Goal: Information Seeking & Learning: Learn about a topic

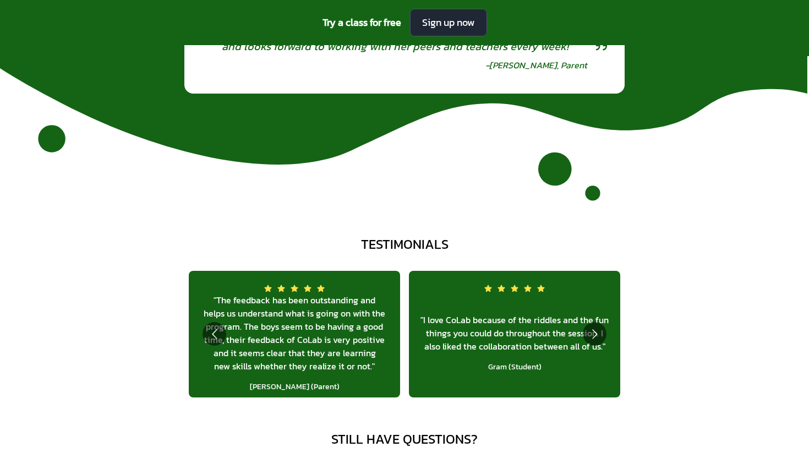
scroll to position [3957, 0]
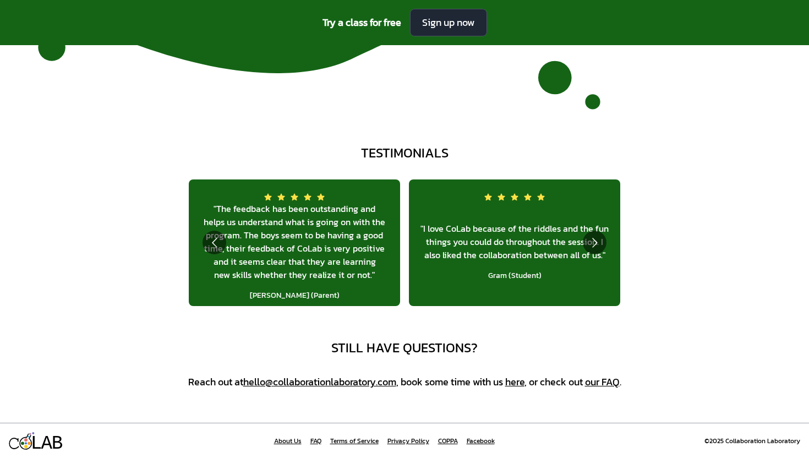
click at [319, 440] on link "FAQ" at bounding box center [315, 440] width 11 height 9
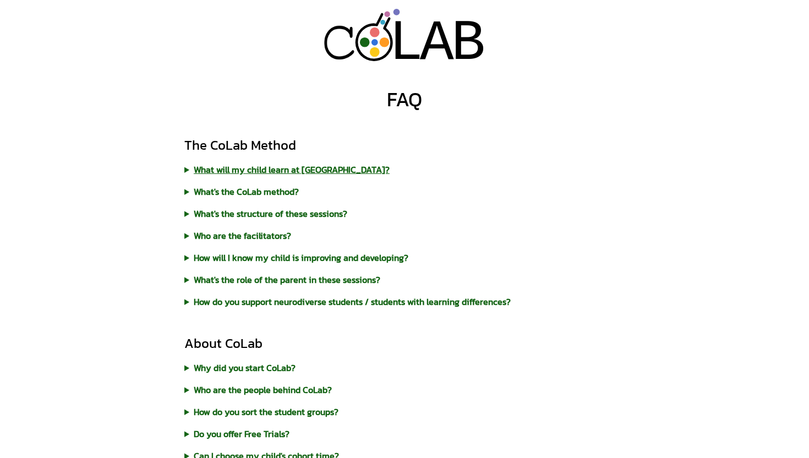
click at [187, 167] on summary "What will my child learn at [GEOGRAPHIC_DATA]?" at bounding box center [404, 169] width 440 height 13
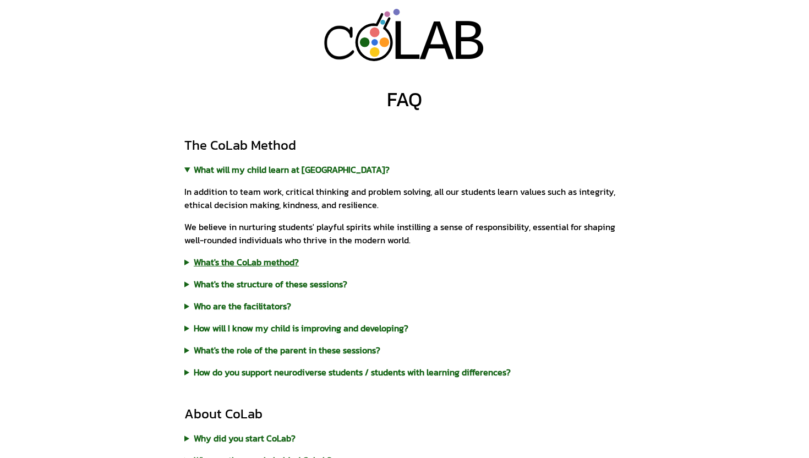
click at [203, 262] on summary "What's the CoLab method?" at bounding box center [404, 261] width 440 height 13
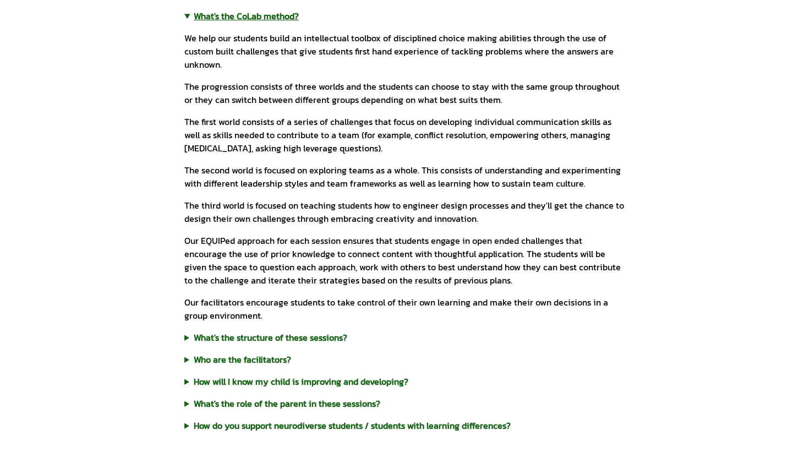
scroll to position [256, 0]
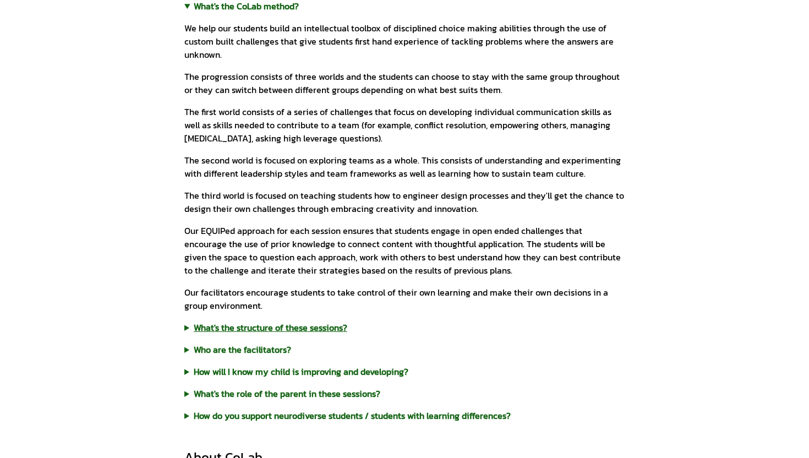
click at [204, 328] on summary "What's the structure of these sessions?" at bounding box center [404, 327] width 440 height 13
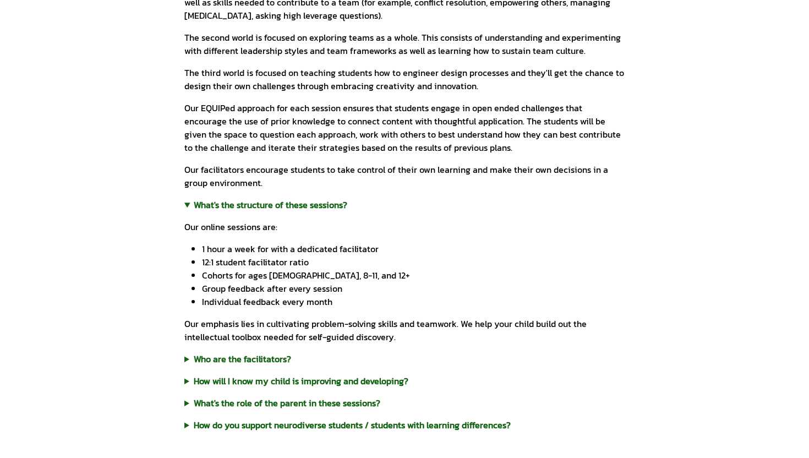
scroll to position [414, 0]
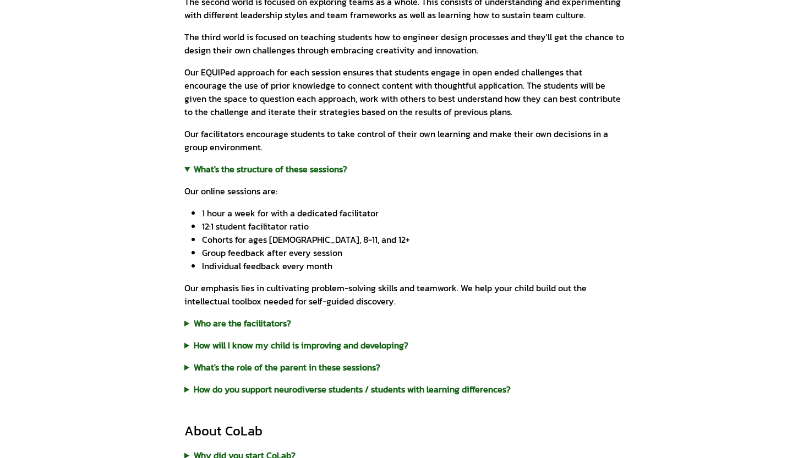
click at [229, 311] on div "The CoLab Method What will my child learn at CoLab? In addition to team work, c…" at bounding box center [404, 59] width 440 height 674
click at [227, 326] on summary "Who are the facilitators?" at bounding box center [404, 322] width 440 height 13
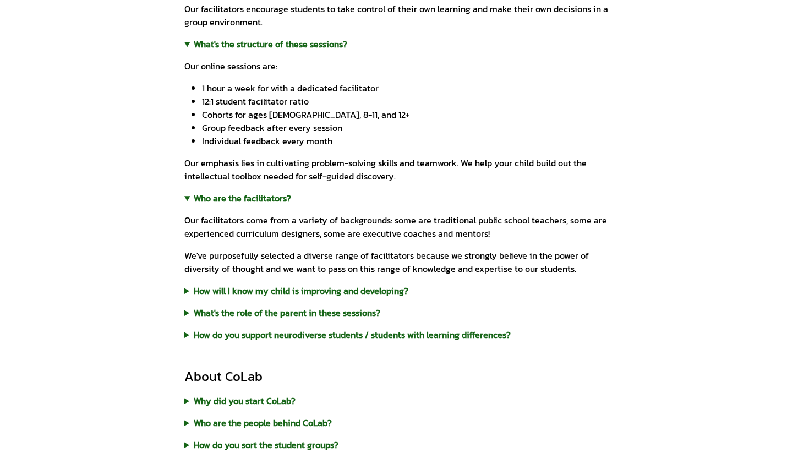
scroll to position [544, 0]
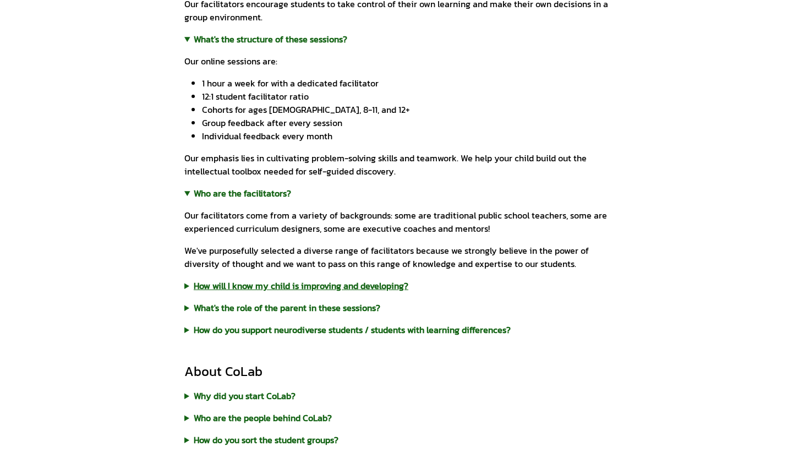
click at [236, 284] on summary "How will I know my child is improving and developing?" at bounding box center [404, 285] width 440 height 13
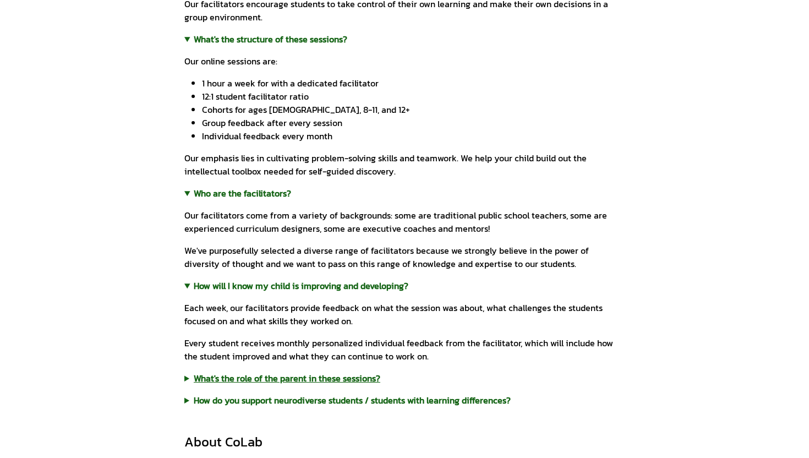
click at [231, 380] on summary "What's the role of the parent in these sessions?" at bounding box center [404, 377] width 440 height 13
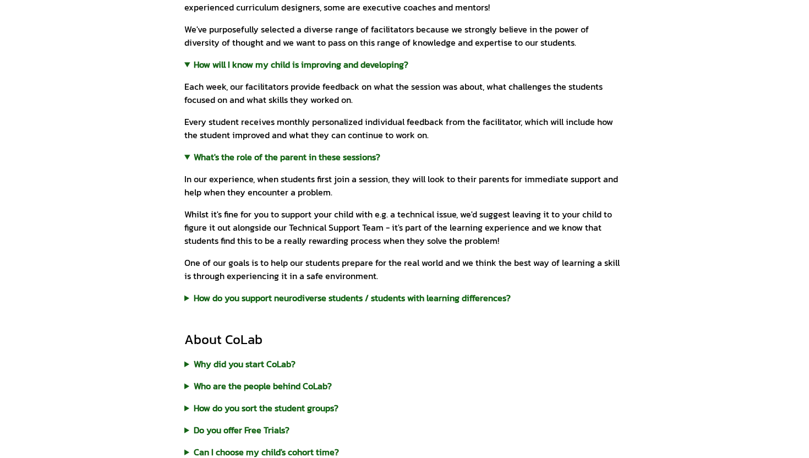
scroll to position [775, 0]
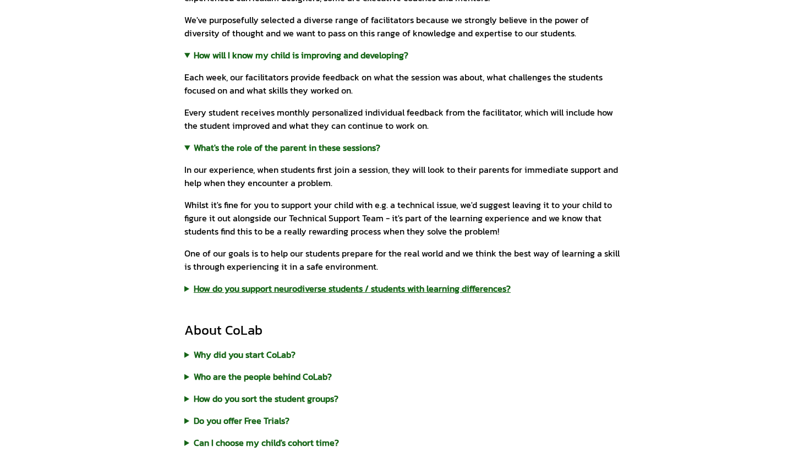
click at [236, 290] on summary "How do you support neurodiverse students / students with learning differences?" at bounding box center [404, 288] width 440 height 13
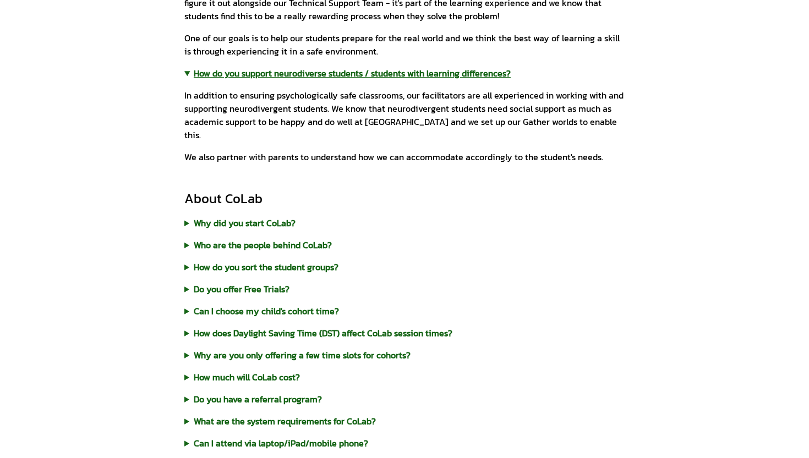
scroll to position [1002, 0]
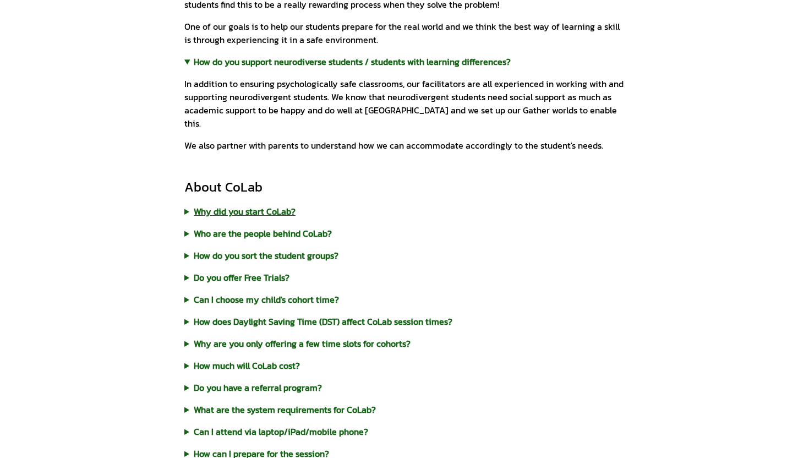
click at [234, 205] on summary "Why did you start CoLab?" at bounding box center [404, 211] width 440 height 13
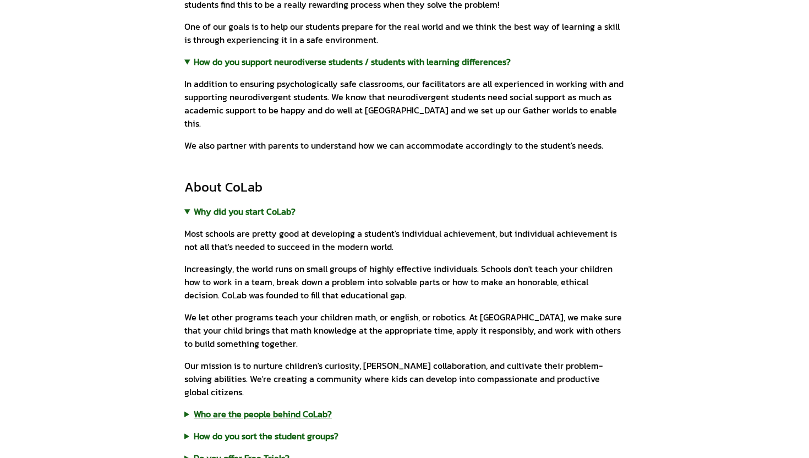
click at [216, 407] on summary "Who are the people behind CoLab?" at bounding box center [404, 413] width 440 height 13
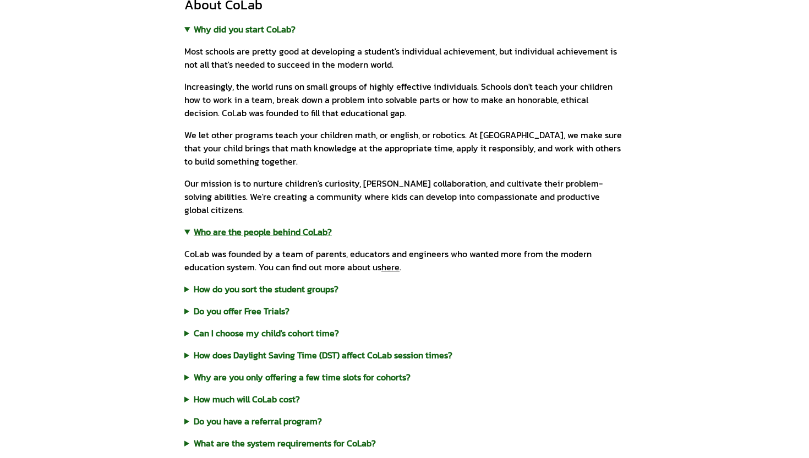
scroll to position [1199, 0]
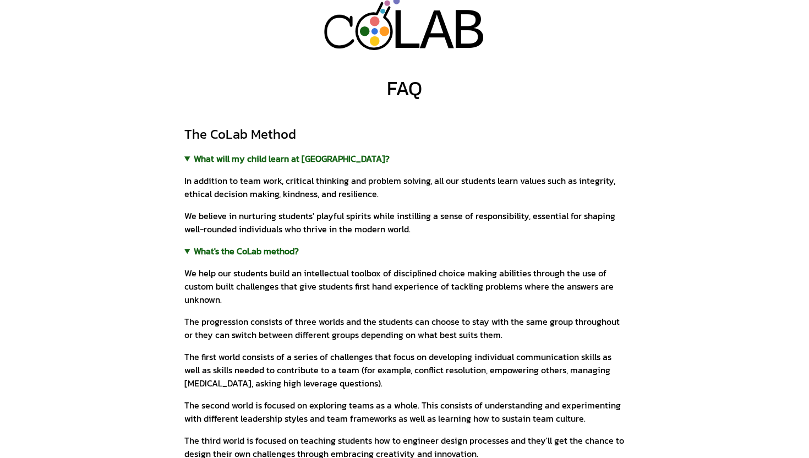
scroll to position [9, 0]
